Goal: Task Accomplishment & Management: Use online tool/utility

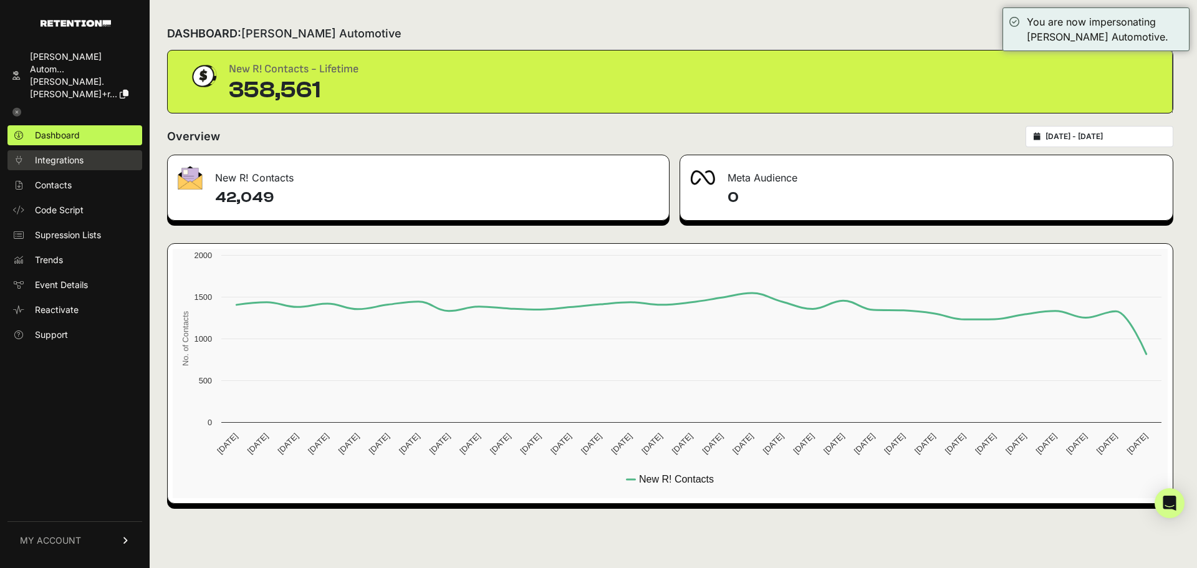
click at [89, 150] on link "Integrations" at bounding box center [74, 160] width 135 height 20
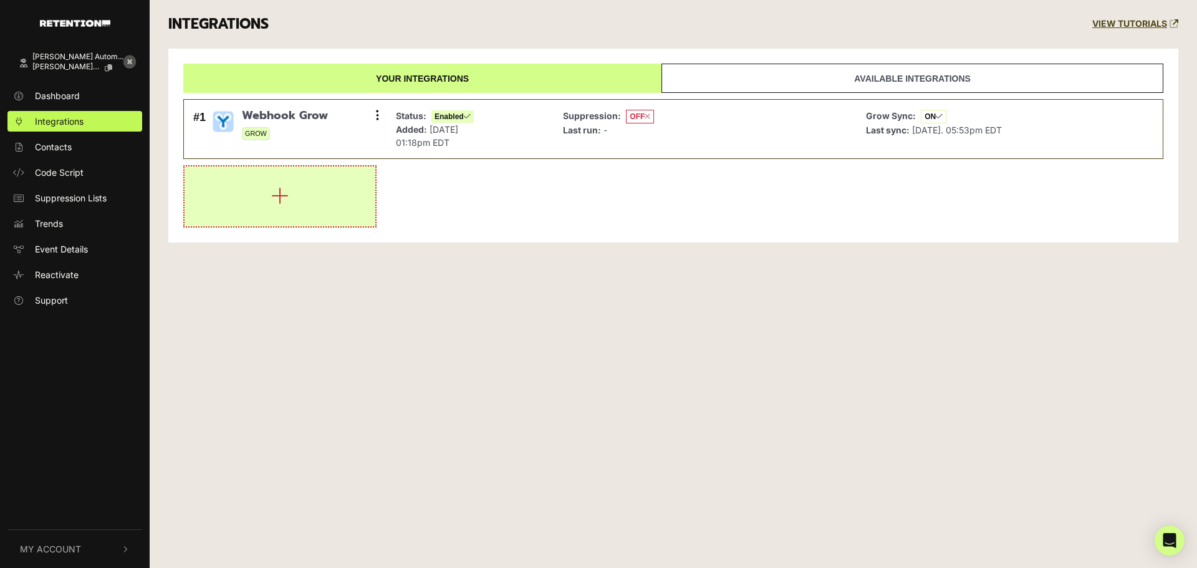
click at [276, 199] on icon "button" at bounding box center [279, 196] width 17 height 20
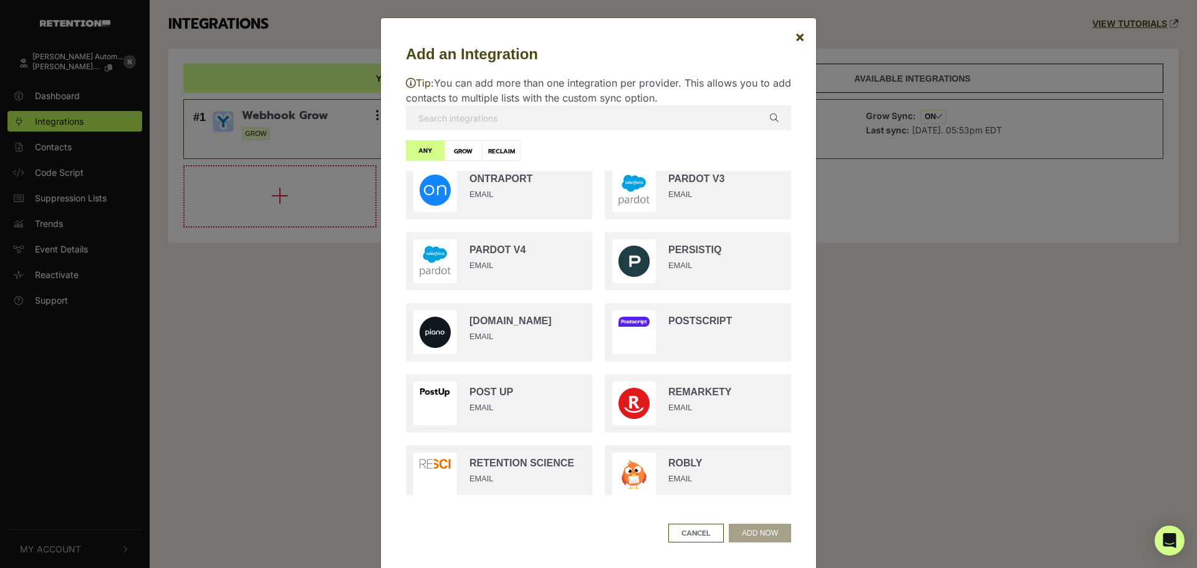
scroll to position [2294, 0]
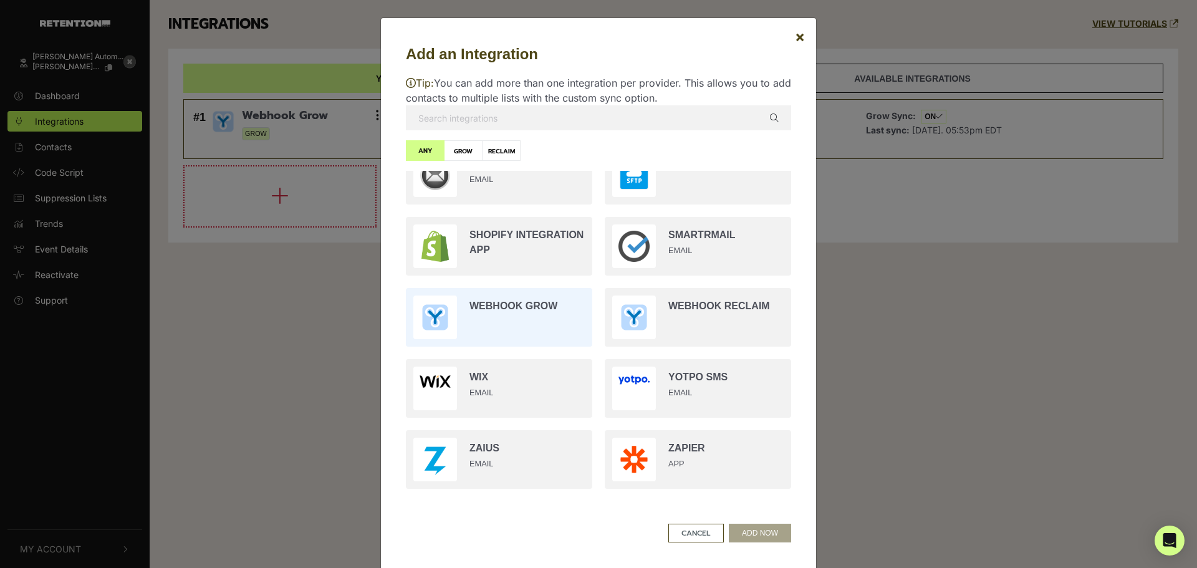
click at [540, 317] on input "radio" at bounding box center [499, 317] width 199 height 71
radio input "true"
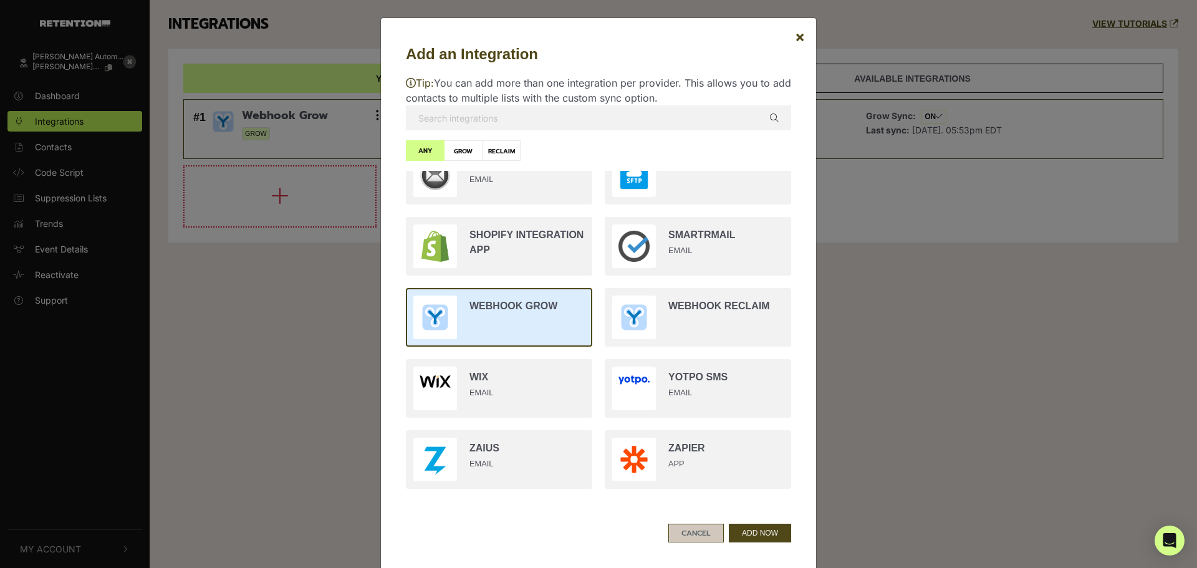
click at [694, 532] on button "CANCEL" at bounding box center [695, 533] width 55 height 19
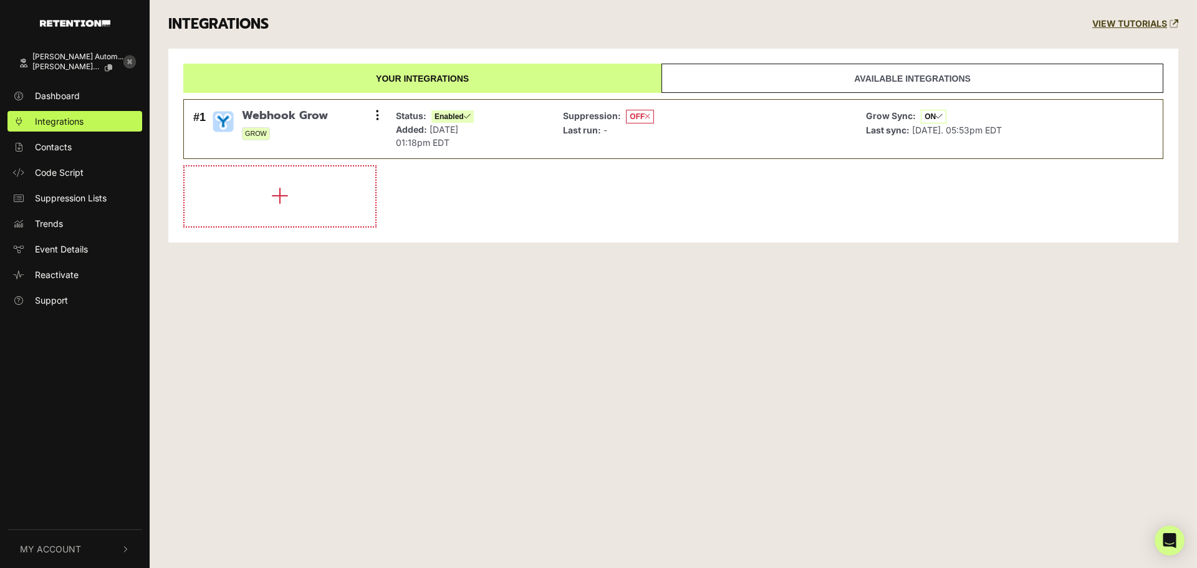
click at [132, 59] on icon at bounding box center [129, 61] width 12 height 12
